Goal: Task Accomplishment & Management: Manage account settings

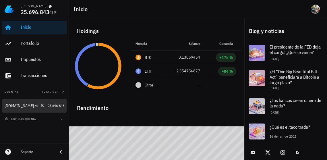
drag, startPoint x: 48, startPoint y: 100, endPoint x: 144, endPoint y: 104, distance: 96.1
click at [48, 100] on link "Buda.com 25.696.843" at bounding box center [34, 106] width 64 height 14
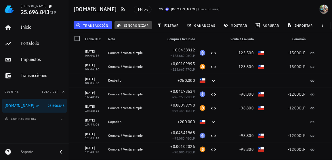
click at [135, 28] on button "sincronizar" at bounding box center [133, 25] width 38 height 8
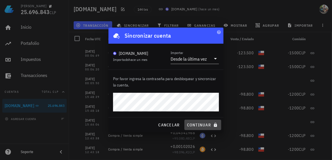
click at [195, 127] on span "continuar" at bounding box center [203, 124] width 32 height 5
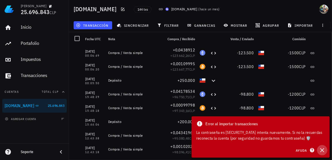
click at [322, 147] on icon "button" at bounding box center [322, 150] width 7 height 7
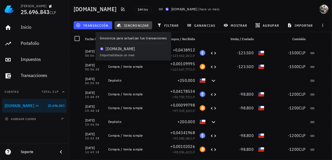
click at [120, 26] on icon "button" at bounding box center [119, 25] width 5 height 5
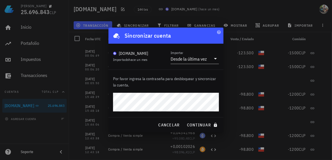
click at [91, 87] on div "Diego 25.696.843 CLP Inicio Portafolio Impuestos Transacciones Cuentas Total CL…" at bounding box center [166, 80] width 332 height 160
click at [212, 122] on button "continuar" at bounding box center [202, 125] width 37 height 10
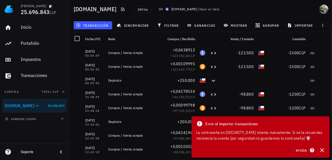
click at [325, 143] on div "Error al importar transacciones La contraseña es incorrecta, intenta nuevamente…" at bounding box center [260, 130] width 138 height 29
click at [325, 146] on div "Ayuda" at bounding box center [309, 150] width 35 height 10
click at [323, 147] on icon "button" at bounding box center [322, 150] width 7 height 7
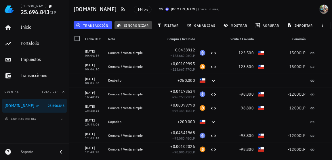
click at [141, 26] on span "sincronizar" at bounding box center [133, 25] width 31 height 5
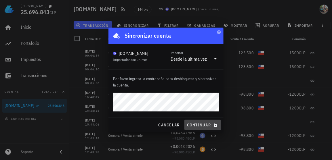
click at [196, 126] on span "continuar" at bounding box center [203, 124] width 32 height 5
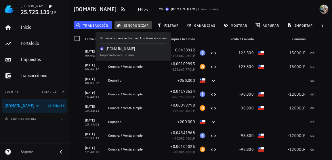
click at [135, 26] on span "sincronizar" at bounding box center [133, 25] width 31 height 5
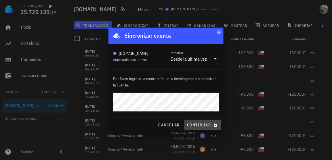
click at [188, 124] on span "continuar" at bounding box center [203, 124] width 32 height 5
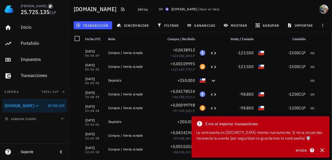
click at [47, 4] on button "button" at bounding box center [50, 6] width 6 height 6
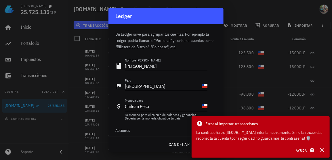
click at [36, 28] on div at bounding box center [166, 80] width 332 height 160
click at [29, 26] on div at bounding box center [166, 80] width 332 height 160
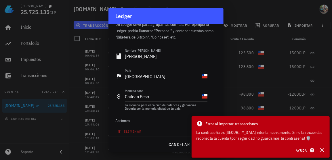
scroll to position [14, 0]
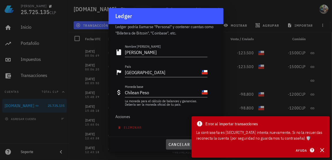
click at [180, 141] on button "cancelar" at bounding box center [179, 144] width 26 height 10
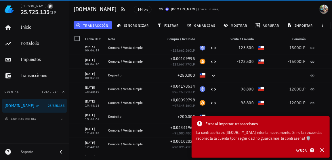
scroll to position [0, 0]
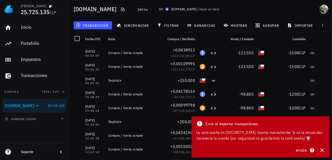
click at [158, 7] on icon at bounding box center [160, 9] width 5 height 5
click at [159, 9] on icon at bounding box center [161, 9] width 4 height 2
click at [158, 10] on icon at bounding box center [160, 9] width 5 height 5
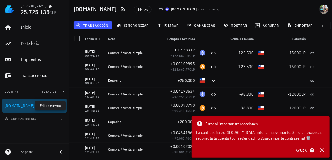
click at [41, 106] on icon "button" at bounding box center [42, 105] width 3 height 3
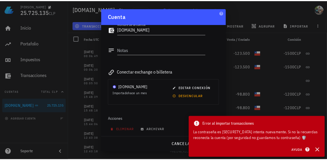
scroll to position [38, 0]
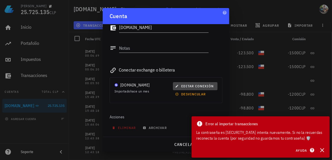
click at [190, 87] on span "editar conexión" at bounding box center [194, 86] width 37 height 4
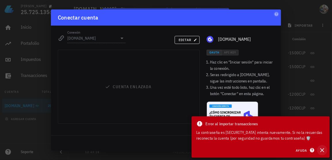
click at [322, 149] on icon "button" at bounding box center [322, 150] width 7 height 7
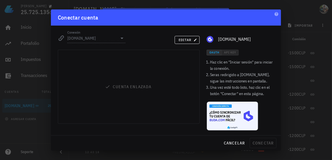
click at [128, 85] on div "Cuenta enlazada" at bounding box center [128, 87] width 141 height 74
click at [190, 39] on span "editar" at bounding box center [187, 40] width 18 height 4
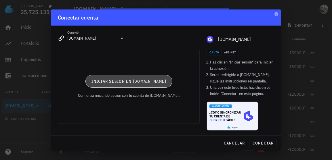
click at [141, 77] on button "Iniciar sesión en [DOMAIN_NAME]" at bounding box center [128, 81] width 87 height 13
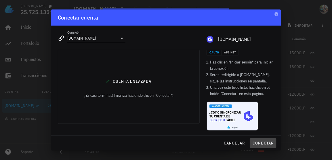
click at [259, 142] on span "conectar" at bounding box center [263, 143] width 22 height 5
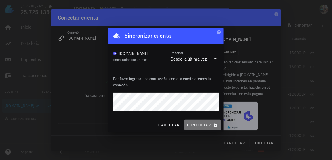
click at [200, 125] on span "continuar" at bounding box center [203, 124] width 32 height 5
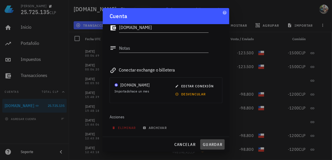
click at [218, 141] on button "guardar" at bounding box center [212, 144] width 24 height 10
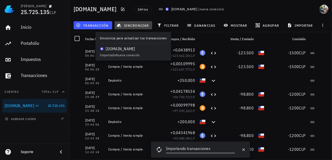
click at [132, 26] on span "sincronizar" at bounding box center [133, 25] width 31 height 5
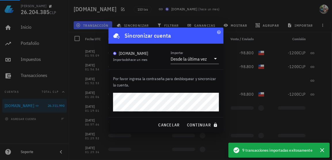
click at [220, 9] on div at bounding box center [166, 80] width 332 height 160
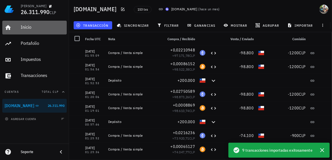
drag, startPoint x: 30, startPoint y: 25, endPoint x: 97, endPoint y: 63, distance: 76.2
click at [30, 25] on div "Inicio" at bounding box center [43, 26] width 44 height 5
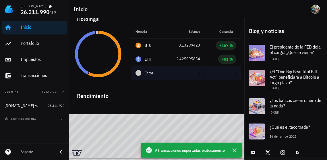
scroll to position [18, 0]
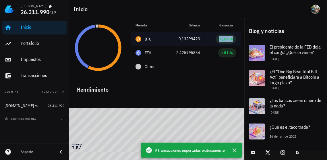
drag, startPoint x: 219, startPoint y: 36, endPoint x: 241, endPoint y: 38, distance: 22.8
click at [241, 38] on td "+167 %" at bounding box center [223, 39] width 36 height 14
click at [235, 38] on span "+167 %" at bounding box center [226, 39] width 20 height 9
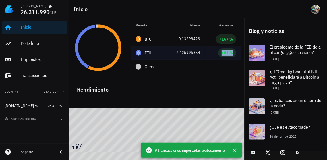
drag, startPoint x: 233, startPoint y: 53, endPoint x: 205, endPoint y: 51, distance: 28.5
click at [205, 51] on td "+81 %" at bounding box center [223, 53] width 36 height 14
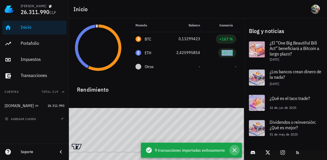
click at [238, 149] on icon "button" at bounding box center [234, 150] width 7 height 7
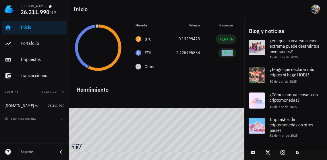
scroll to position [144, 0]
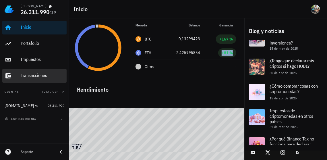
click at [29, 69] on link "Transacciones" at bounding box center [34, 76] width 64 height 14
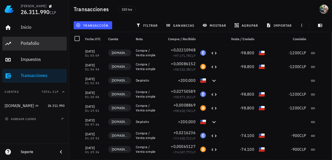
click at [41, 46] on div "Portafolio" at bounding box center [43, 43] width 44 height 13
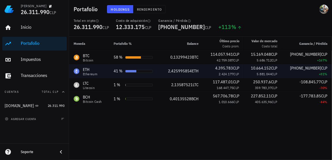
click at [139, 70] on div at bounding box center [139, 71] width 28 height 3
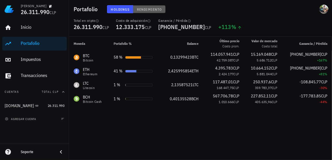
click at [154, 8] on span "Rendimiento" at bounding box center [149, 9] width 25 height 4
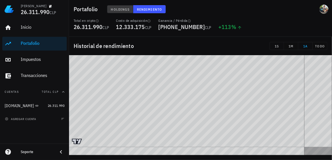
click at [119, 8] on span "Holdings" at bounding box center [120, 9] width 19 height 4
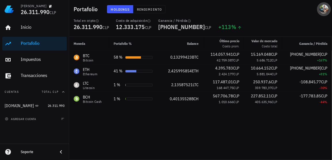
click at [318, 7] on span "button" at bounding box center [324, 9] width 14 height 9
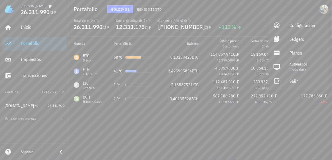
click at [280, 124] on div "Moneda Portafolio % Balance Último precio Costo prom. Valor [PERSON_NAME] Costo…" at bounding box center [200, 98] width 263 height 123
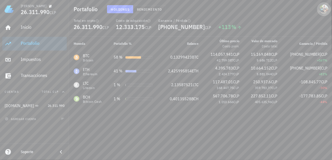
click at [325, 8] on div "avatar" at bounding box center [323, 9] width 9 height 9
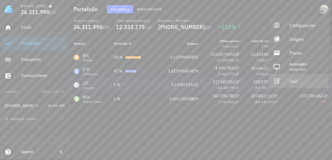
click at [301, 78] on div "Salir" at bounding box center [306, 81] width 35 height 12
